Goal: Information Seeking & Learning: Learn about a topic

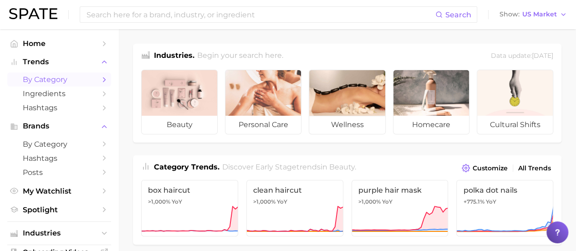
click at [58, 83] on span "by Category" at bounding box center [59, 79] width 73 height 9
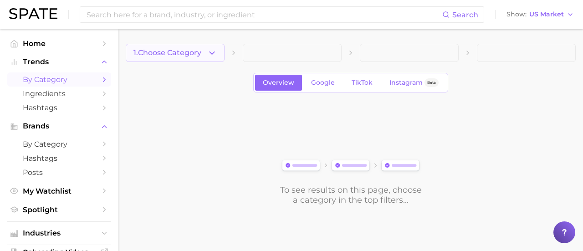
click at [178, 57] on button "1. Choose Category" at bounding box center [175, 53] width 99 height 18
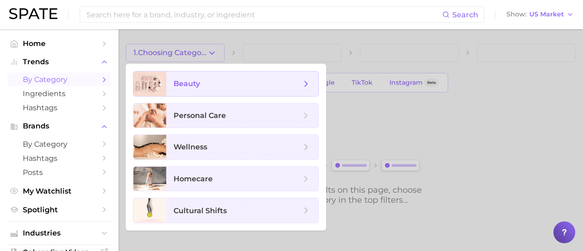
click at [192, 84] on span "beauty" at bounding box center [186, 83] width 26 height 9
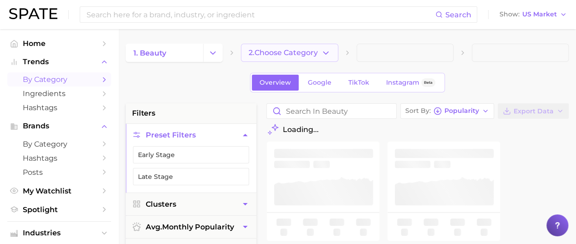
click at [290, 54] on span "2. Choose Category" at bounding box center [283, 53] width 69 height 8
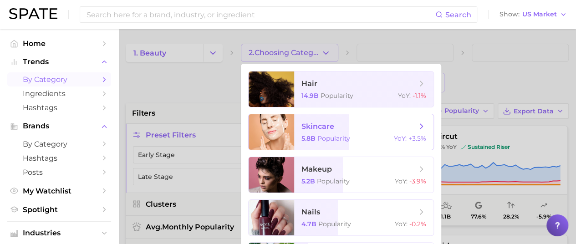
click at [312, 129] on span "skincare" at bounding box center [317, 126] width 33 height 9
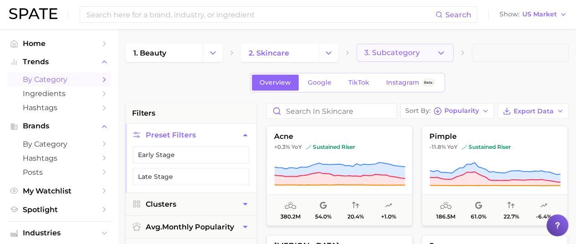
click at [435, 54] on button "3. Subcategory" at bounding box center [405, 53] width 97 height 18
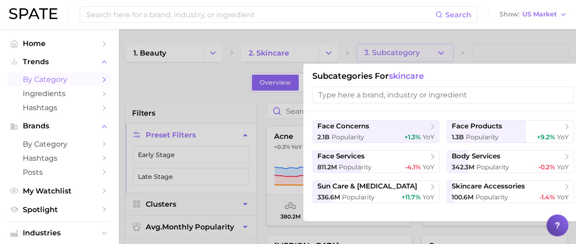
click at [215, 87] on div at bounding box center [288, 122] width 576 height 244
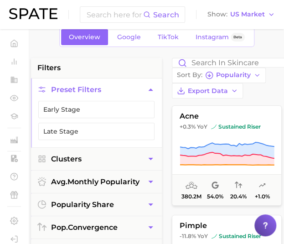
scroll to position [46, 10]
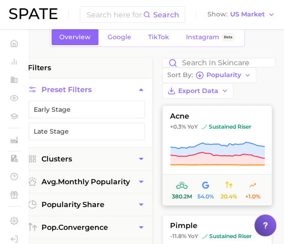
click at [239, 119] on span "acne" at bounding box center [217, 116] width 109 height 8
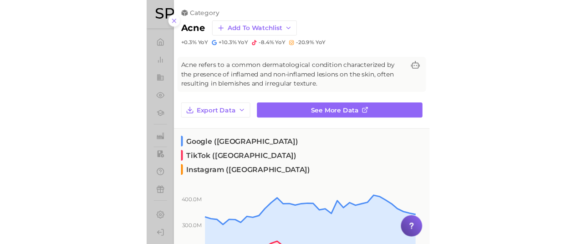
scroll to position [46, 0]
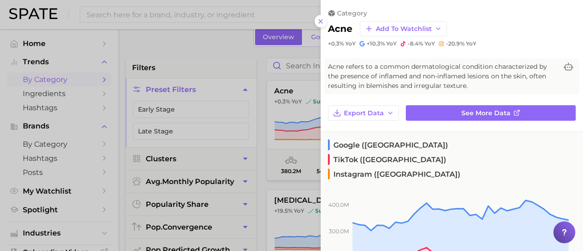
click at [274, 71] on div at bounding box center [291, 125] width 583 height 251
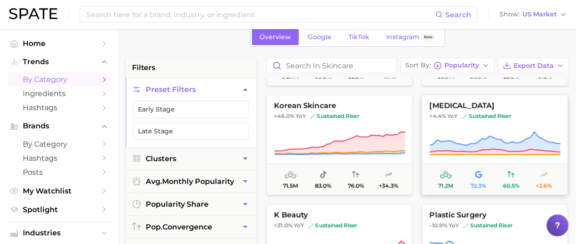
scroll to position [546, 0]
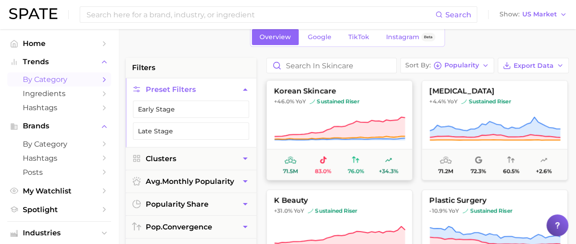
click at [377, 100] on span "+46.0% YoY sustained riser" at bounding box center [339, 101] width 145 height 7
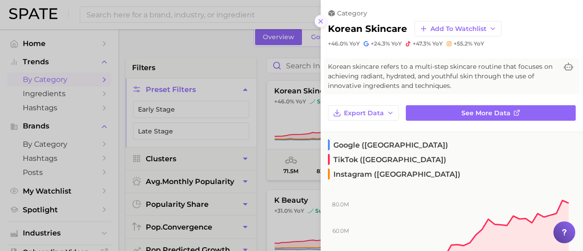
click at [319, 23] on icon at bounding box center [320, 21] width 7 height 7
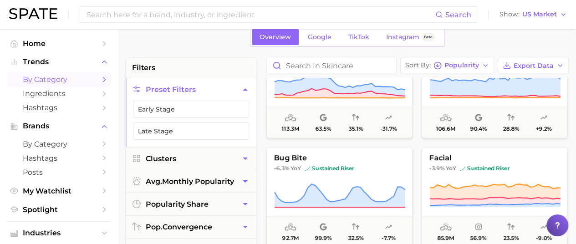
scroll to position [364, 0]
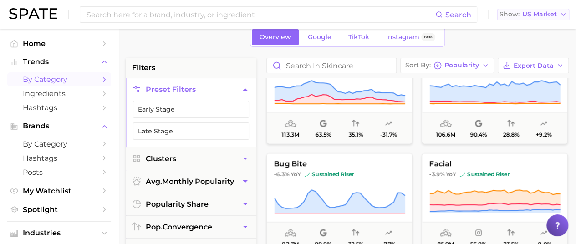
click at [555, 17] on span "US Market" at bounding box center [539, 14] width 35 height 5
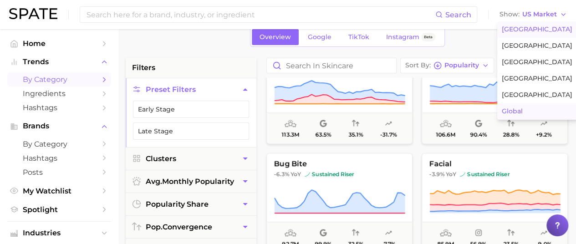
click at [534, 108] on button "Global" at bounding box center [537, 111] width 80 height 16
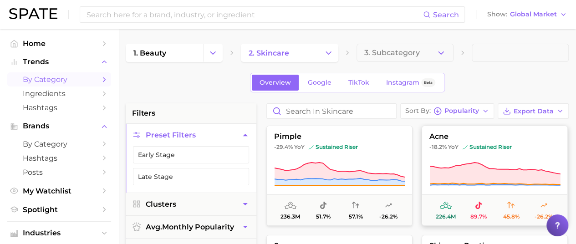
click at [454, 137] on span "acne" at bounding box center [494, 137] width 145 height 8
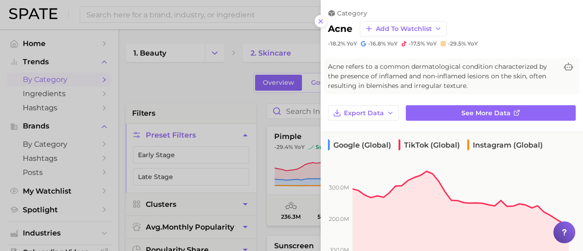
click at [293, 68] on div at bounding box center [291, 125] width 583 height 251
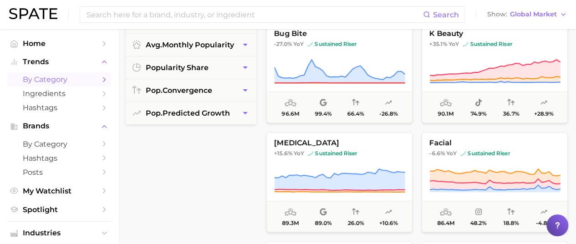
scroll to position [228, 0]
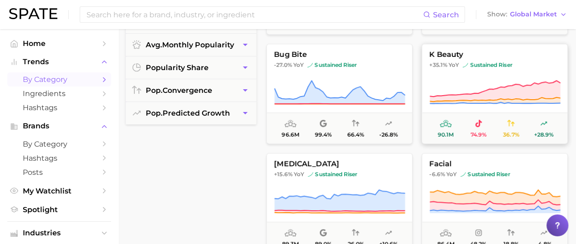
click at [448, 66] on span "+35.1% YoY" at bounding box center [444, 64] width 30 height 7
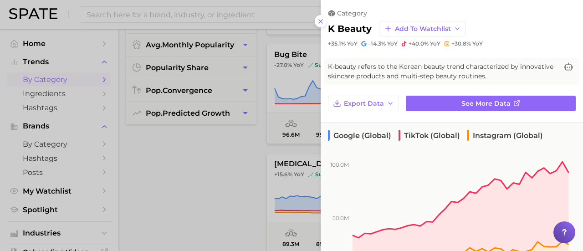
click at [246, 173] on div at bounding box center [291, 125] width 583 height 251
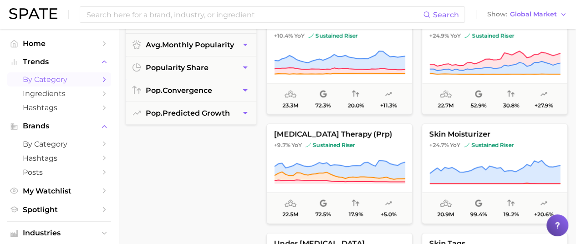
scroll to position [2368, 0]
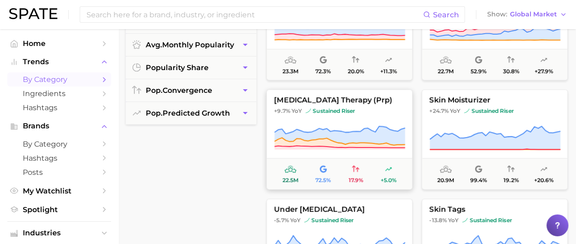
click at [378, 112] on span "+9.7% YoY sustained riser" at bounding box center [339, 110] width 145 height 7
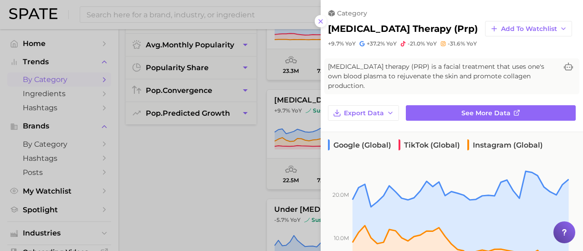
click at [213, 124] on div at bounding box center [291, 125] width 583 height 251
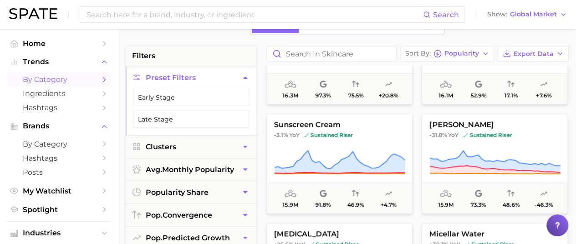
scroll to position [91, 0]
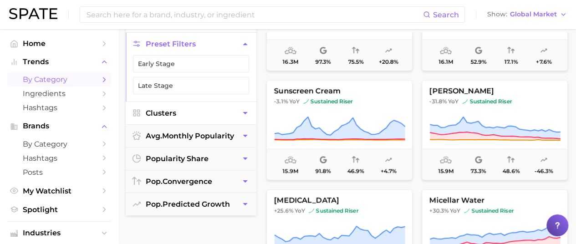
click at [224, 112] on button "Clusters" at bounding box center [191, 113] width 131 height 22
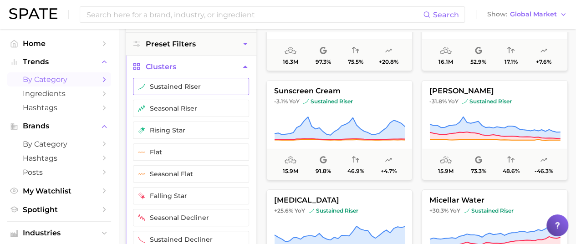
click at [216, 86] on button "sustained riser" at bounding box center [191, 86] width 116 height 17
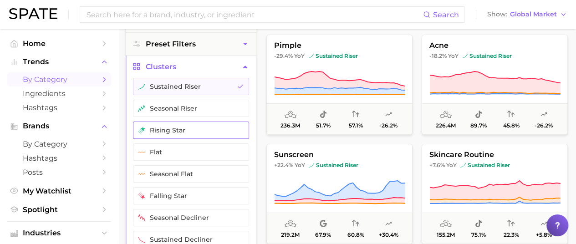
click at [218, 132] on button "rising star" at bounding box center [191, 130] width 116 height 17
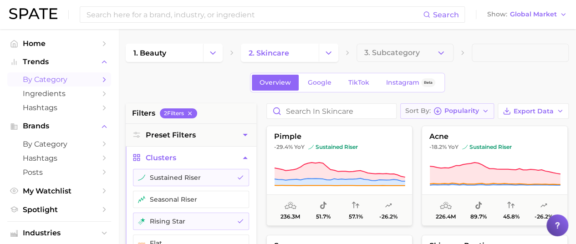
click at [479, 108] on span "Popularity" at bounding box center [461, 110] width 35 height 5
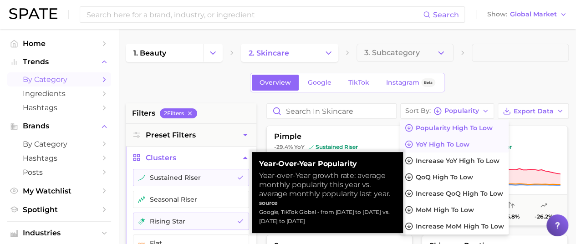
click at [469, 147] on span "YoY high to low" at bounding box center [443, 145] width 54 height 8
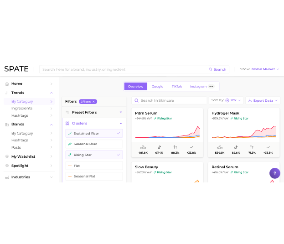
scroll to position [46, 0]
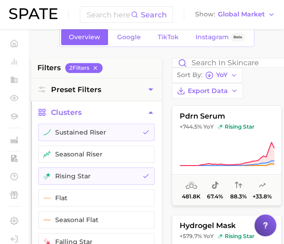
click at [265, 96] on div "Sort By YoY Export Data" at bounding box center [227, 78] width 110 height 41
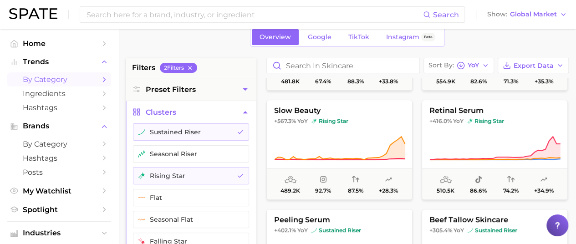
scroll to position [91, 0]
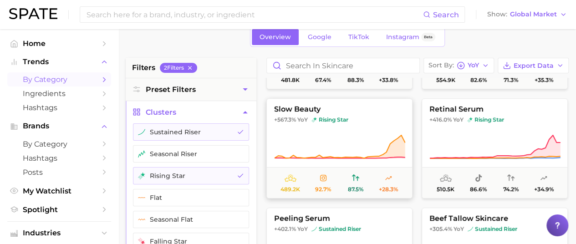
click at [376, 139] on icon at bounding box center [339, 146] width 131 height 25
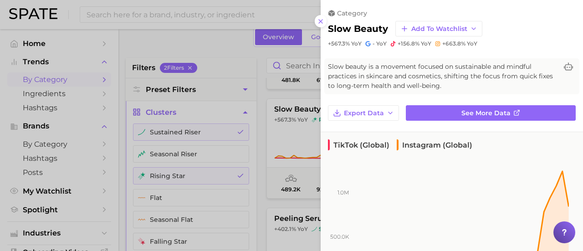
click at [258, 132] on div at bounding box center [291, 125] width 583 height 251
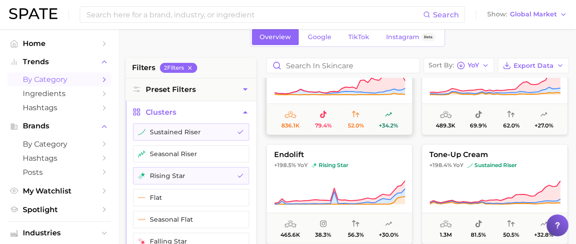
scroll to position [637, 0]
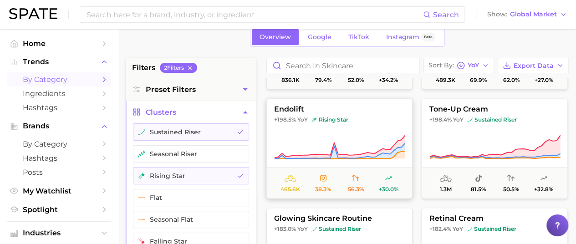
drag, startPoint x: 370, startPoint y: 117, endPoint x: 356, endPoint y: 120, distance: 14.1
click at [356, 120] on span "+198.5% YoY rising star" at bounding box center [339, 119] width 145 height 7
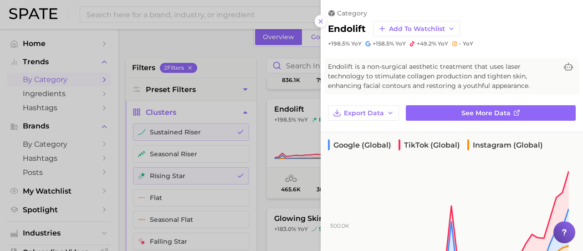
click at [260, 140] on div at bounding box center [291, 125] width 583 height 251
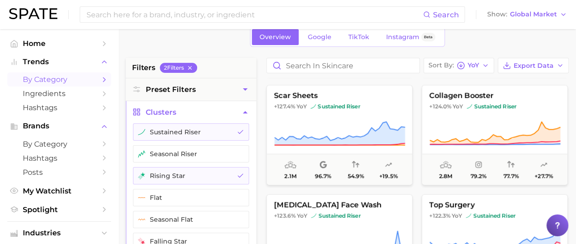
scroll to position [1184, 0]
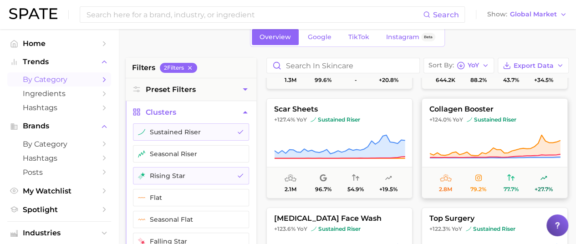
click at [461, 115] on button "collagen booster +124.0% YoY sustained riser 2.8m 79.2% 77.7% +27.7%" at bounding box center [495, 148] width 146 height 100
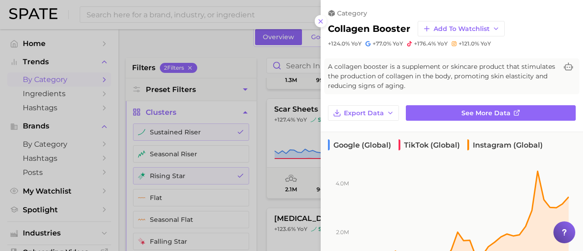
click at [257, 59] on div at bounding box center [291, 125] width 583 height 251
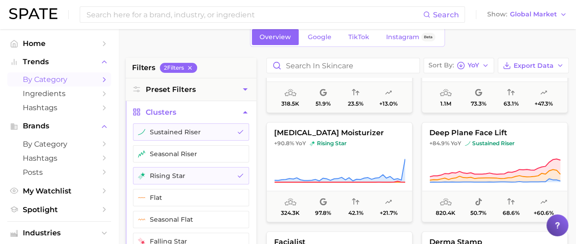
scroll to position [2049, 0]
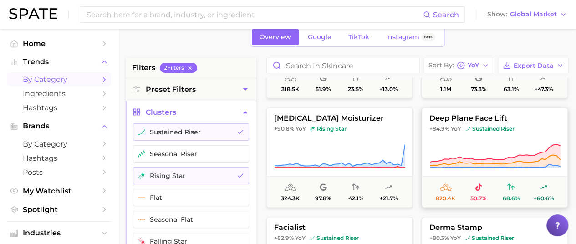
click at [480, 120] on span "deep plane face lift" at bounding box center [494, 118] width 145 height 8
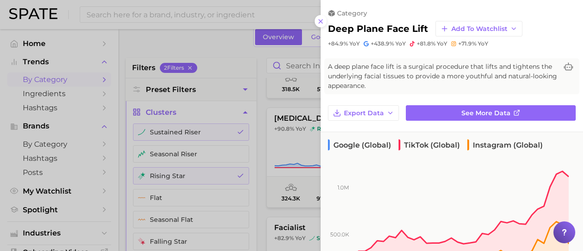
click at [263, 171] on div at bounding box center [291, 125] width 583 height 251
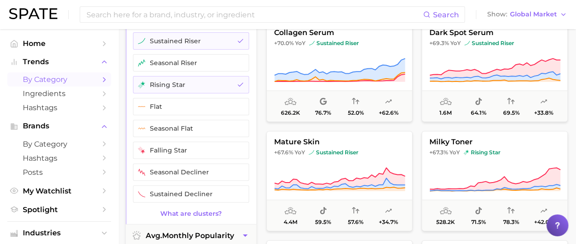
scroll to position [2823, 0]
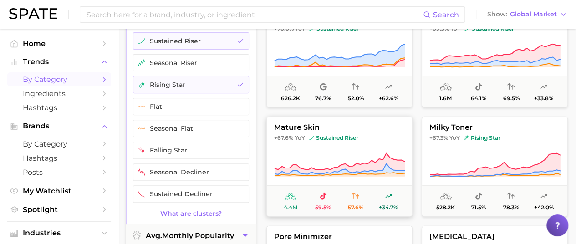
drag, startPoint x: 316, startPoint y: 127, endPoint x: 308, endPoint y: 127, distance: 8.2
click at [308, 127] on span "mature skin" at bounding box center [339, 127] width 145 height 8
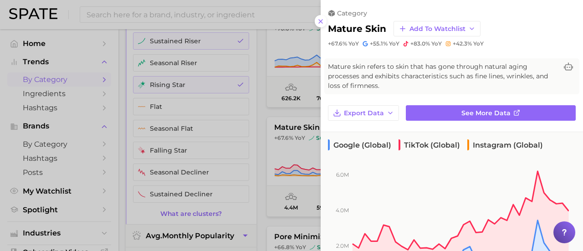
click at [260, 122] on div at bounding box center [291, 125] width 583 height 251
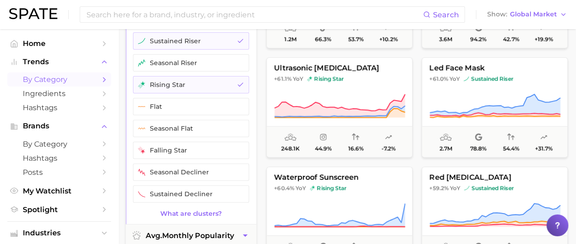
scroll to position [3552, 0]
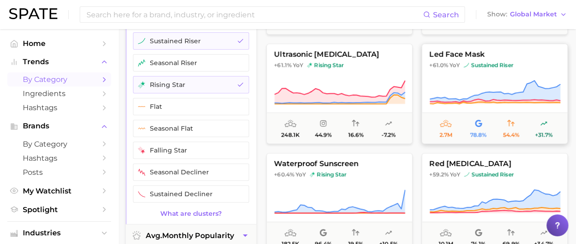
click at [456, 51] on span "led face mask" at bounding box center [494, 55] width 145 height 8
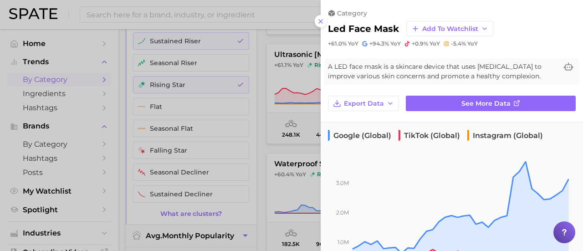
click at [255, 113] on div at bounding box center [291, 125] width 583 height 251
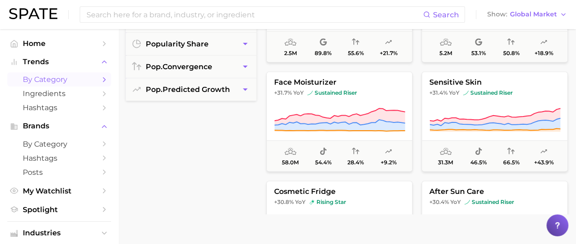
scroll to position [7012, 0]
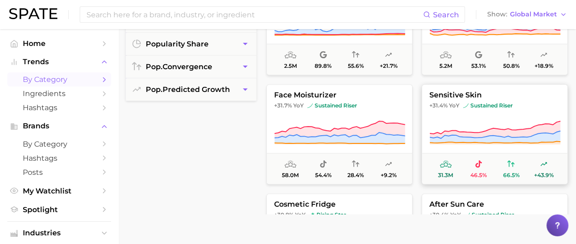
drag, startPoint x: 493, startPoint y: 98, endPoint x: 526, endPoint y: 100, distance: 33.7
click at [526, 100] on button "sensitive skin +31.4% YoY sustained riser 31.3m 46.5% 66.5% +43.9%" at bounding box center [495, 134] width 146 height 100
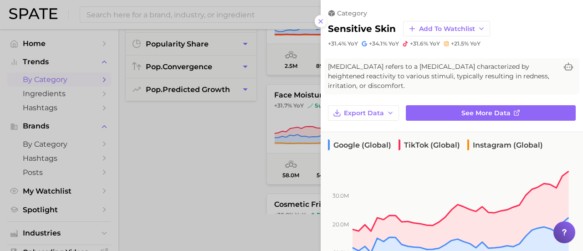
click at [214, 137] on div at bounding box center [291, 125] width 583 height 251
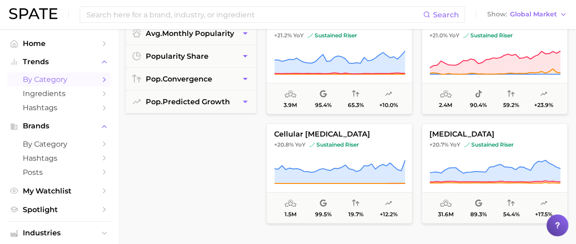
scroll to position [10200, 0]
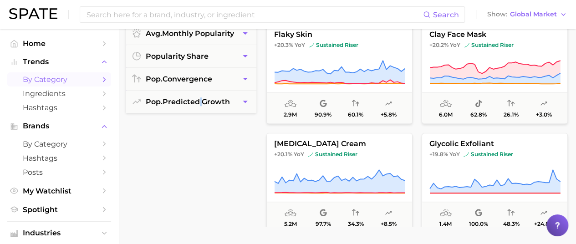
scroll to position [10519, 0]
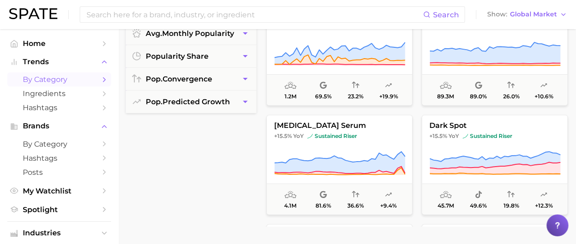
scroll to position [11976, 0]
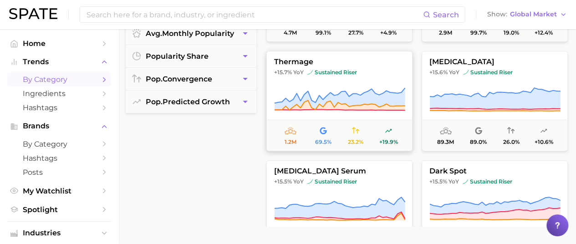
click at [358, 77] on button "thermage +15.7% YoY sustained riser 1.2m 69.5% 23.2% +19.9%" at bounding box center [339, 101] width 146 height 100
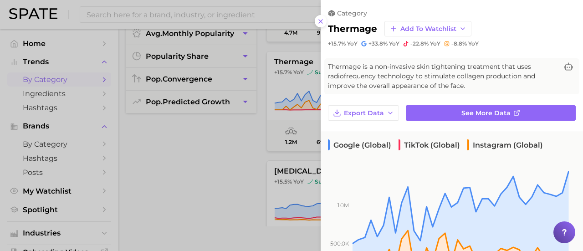
click at [198, 135] on div at bounding box center [291, 125] width 583 height 251
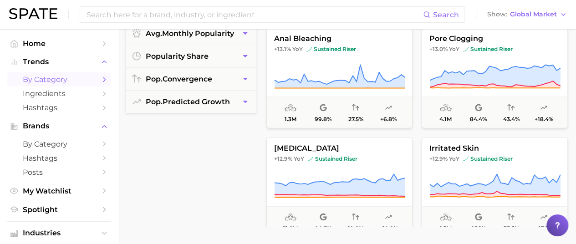
scroll to position [12659, 0]
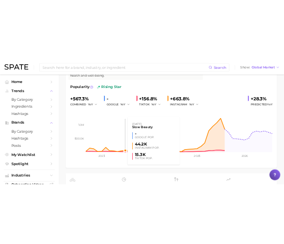
scroll to position [91, 0]
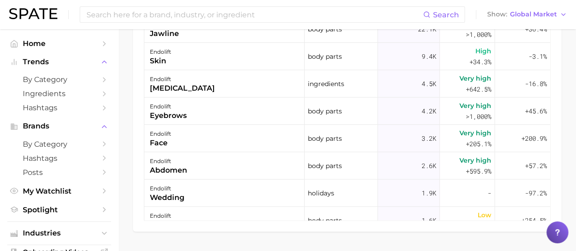
scroll to position [635, 0]
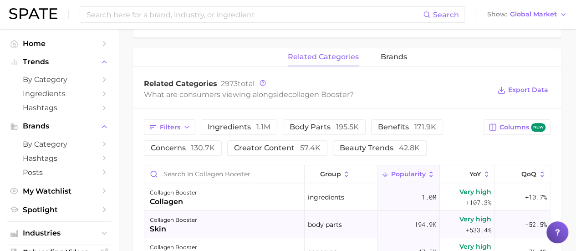
scroll to position [410, 0]
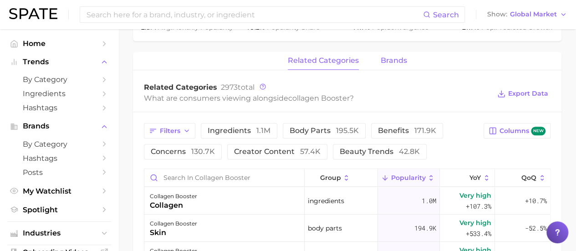
click at [389, 61] on span "brands" at bounding box center [394, 60] width 26 height 8
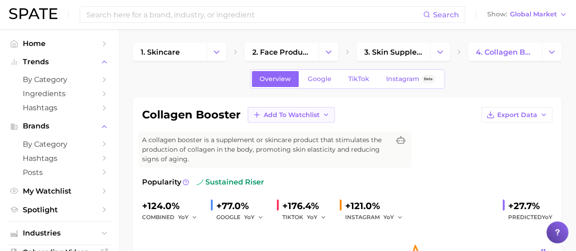
scroll to position [0, 0]
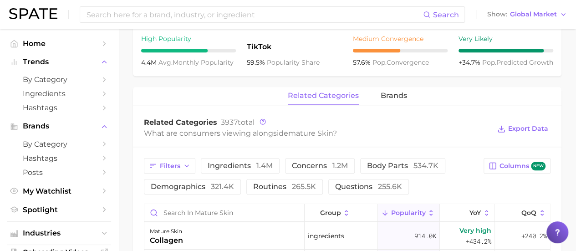
scroll to position [364, 0]
click at [399, 99] on span "brands" at bounding box center [394, 96] width 26 height 8
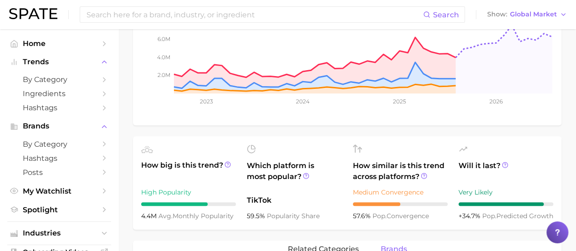
scroll to position [0, 0]
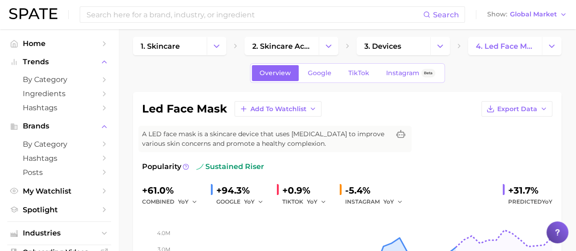
scroll to position [46, 0]
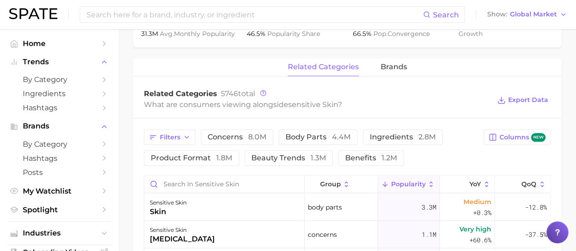
scroll to position [364, 0]
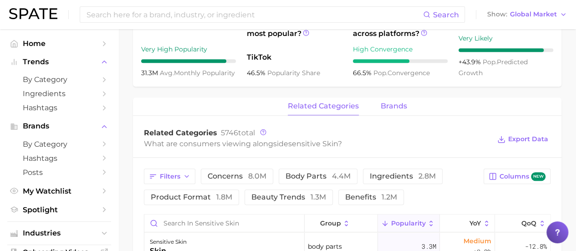
click at [388, 102] on span "brands" at bounding box center [394, 106] width 26 height 8
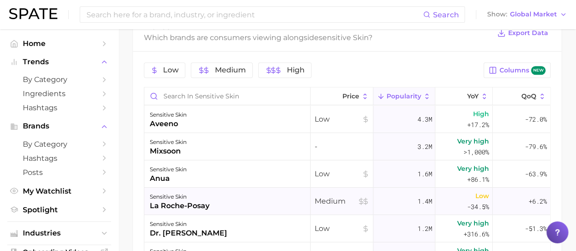
scroll to position [485, 0]
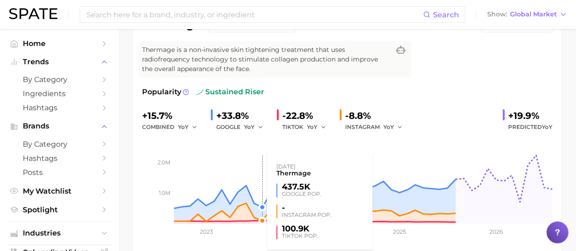
scroll to position [46, 0]
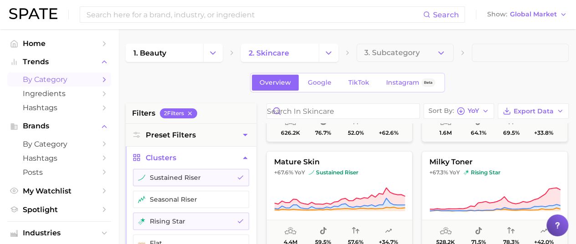
scroll to position [2914, 0]
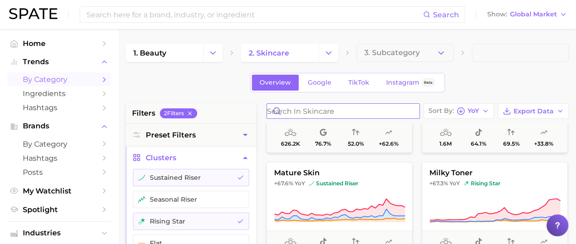
click at [324, 112] on input "Search in skincare" at bounding box center [343, 111] width 153 height 15
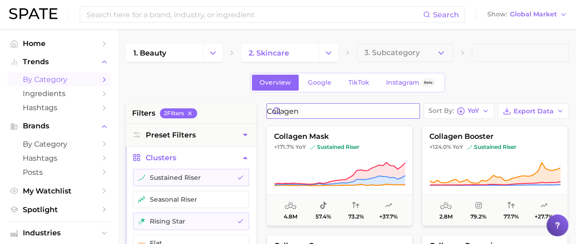
type input "collagen"
click at [35, 91] on span "Ingredients" at bounding box center [59, 93] width 73 height 9
